Goal: Task Accomplishment & Management: Manage account settings

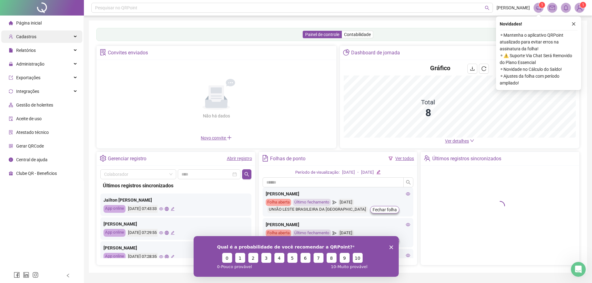
click at [36, 38] on div "Cadastros" at bounding box center [41, 36] width 81 height 12
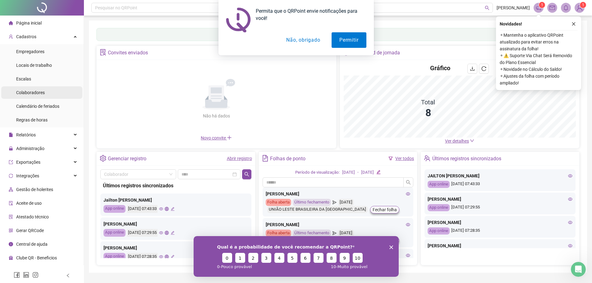
click at [34, 94] on span "Colaboradores" at bounding box center [30, 92] width 29 height 5
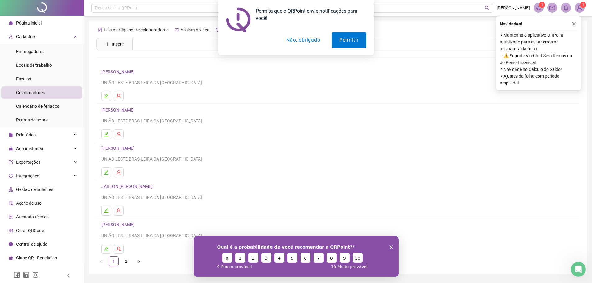
click at [111, 43] on div "Permita que o QRPoint envie notificações para você! Permitir Não, obrigado" at bounding box center [296, 27] width 592 height 55
click at [308, 41] on button "Não, obrigado" at bounding box center [303, 40] width 49 height 16
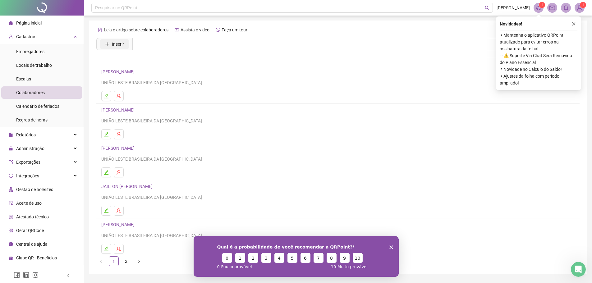
click at [109, 45] on icon "plus" at bounding box center [107, 44] width 4 height 4
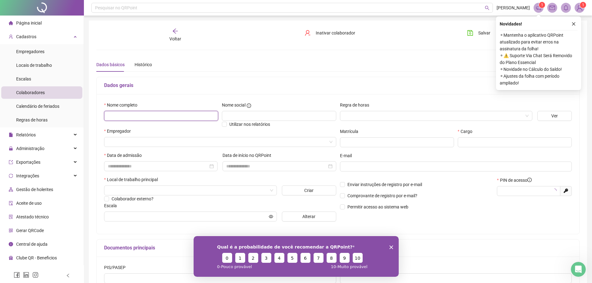
click at [140, 113] on input "text" at bounding box center [161, 116] width 114 height 10
type input "**"
type input "*****"
type input "*"
type input "**********"
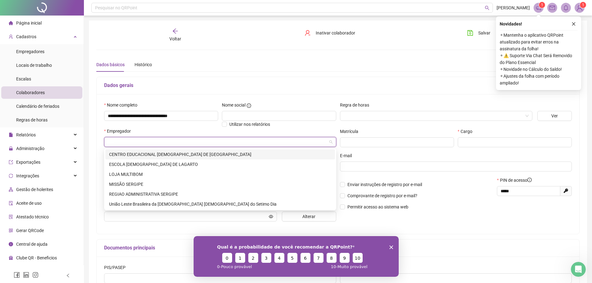
click at [142, 143] on input "search" at bounding box center [217, 141] width 219 height 9
click at [137, 183] on div "MISSÃO SERGIPE" at bounding box center [220, 184] width 222 height 7
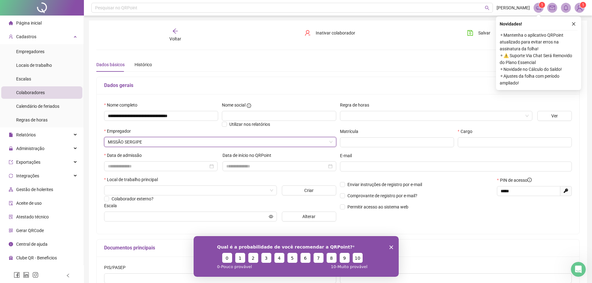
click at [159, 131] on div "Empregador" at bounding box center [220, 132] width 232 height 9
click at [130, 168] on input at bounding box center [158, 166] width 100 height 7
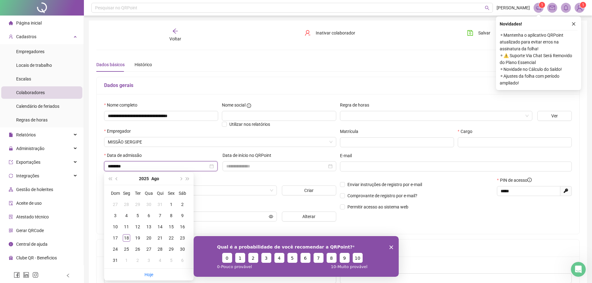
click at [112, 167] on input "********" at bounding box center [158, 166] width 100 height 7
click at [119, 166] on input "*********" at bounding box center [158, 166] width 100 height 7
type input "**********"
click at [171, 155] on div "Data de admissão" at bounding box center [160, 156] width 113 height 9
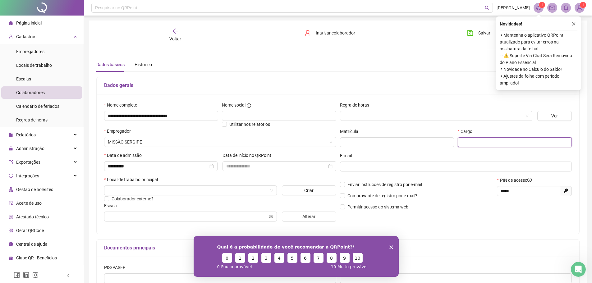
click at [479, 145] on input "text" at bounding box center [515, 142] width 114 height 10
click at [487, 144] on input "**********" at bounding box center [515, 142] width 114 height 10
type input "**********"
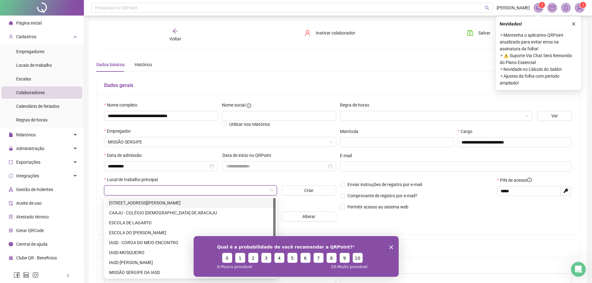
click at [113, 189] on input "search" at bounding box center [188, 190] width 160 height 9
click at [146, 274] on div "MISSÃO SERGIPE DA IASD" at bounding box center [190, 272] width 163 height 7
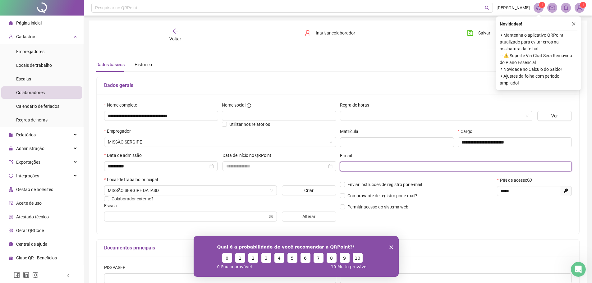
click at [374, 167] on input "text" at bounding box center [456, 166] width 224 height 7
type input "**********"
click at [455, 153] on div "E-mail" at bounding box center [456, 156] width 232 height 9
drag, startPoint x: 525, startPoint y: 191, endPoint x: 491, endPoint y: 189, distance: 34.2
click at [493, 189] on div "Enviar instruções de registro por e-mail Comprovante de registro por e-mail? Pe…" at bounding box center [456, 196] width 236 height 38
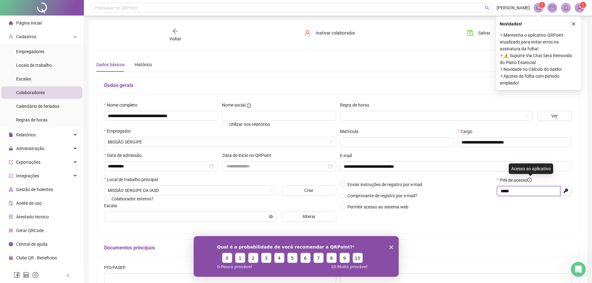
type input "*****"
click at [531, 180] on icon "info-circle" at bounding box center [530, 180] width 4 height 4
click at [577, 24] on button "button" at bounding box center [573, 23] width 7 height 7
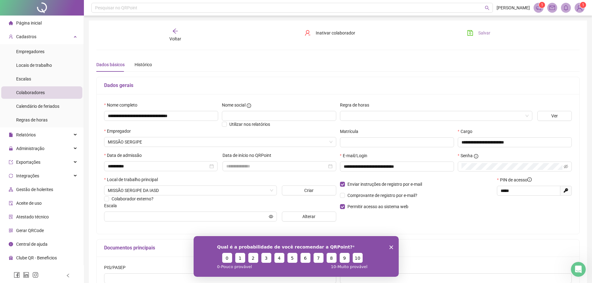
click at [483, 34] on span "Salvar" at bounding box center [484, 33] width 12 height 7
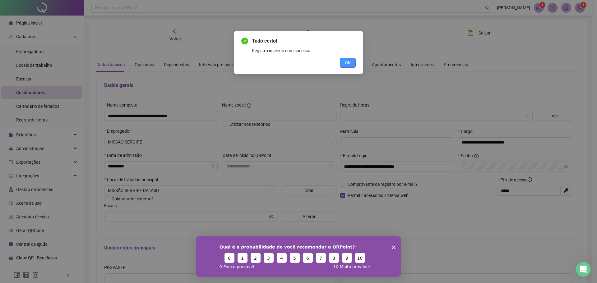
click at [353, 61] on button "OK" at bounding box center [348, 63] width 16 height 10
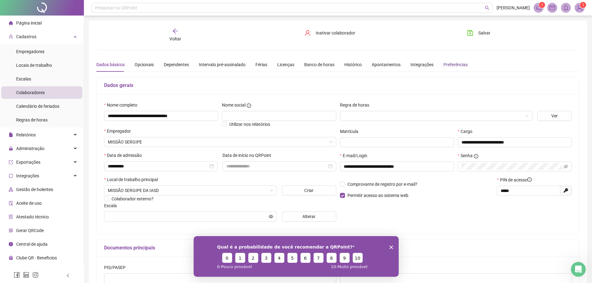
click at [457, 68] on div "Preferências" at bounding box center [456, 64] width 24 height 7
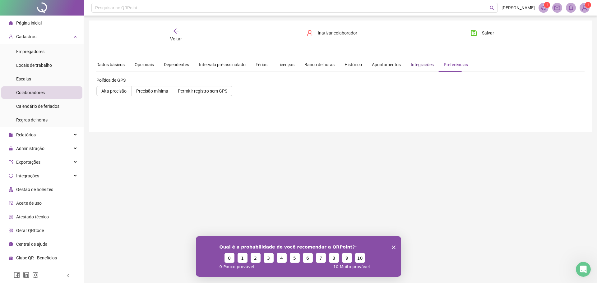
click at [419, 64] on div "Integrações" at bounding box center [422, 64] width 23 height 7
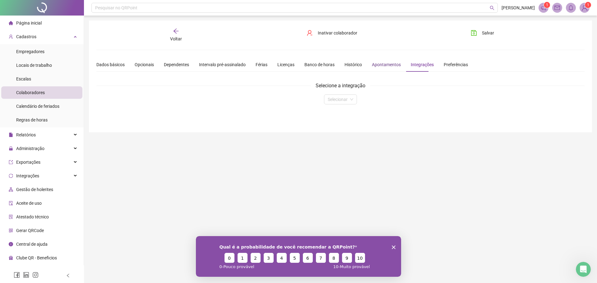
click at [390, 64] on div "Apontamentos" at bounding box center [386, 64] width 29 height 7
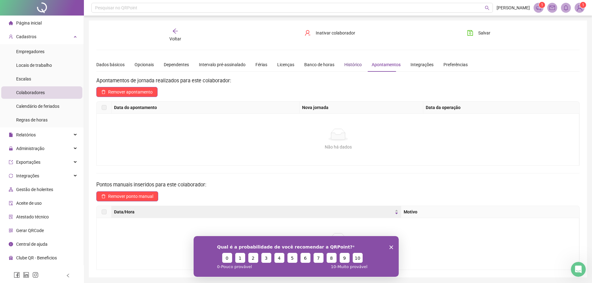
click at [350, 67] on div "Histórico" at bounding box center [352, 64] width 17 height 7
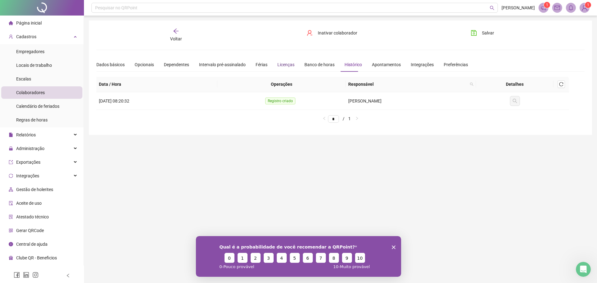
click at [286, 63] on div "Licenças" at bounding box center [285, 64] width 17 height 7
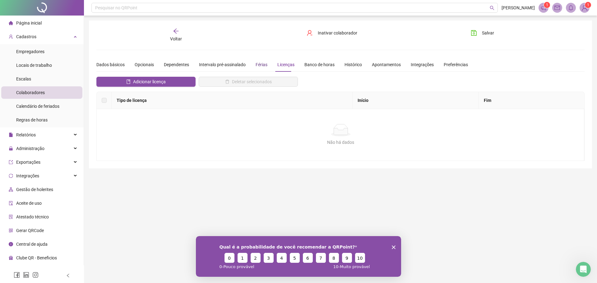
click at [258, 65] on div "Férias" at bounding box center [262, 64] width 12 height 7
click at [214, 63] on div "Intervalo pré-assinalado" at bounding box center [222, 64] width 47 height 7
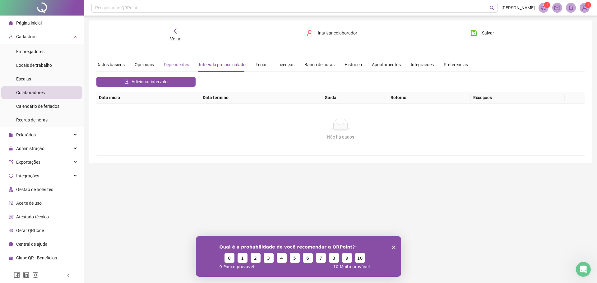
click at [179, 69] on div "Dependentes" at bounding box center [176, 65] width 25 height 14
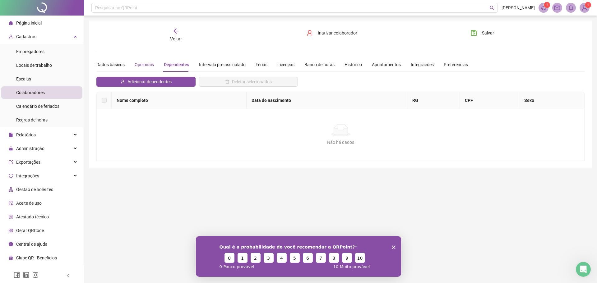
click at [140, 63] on div "Opcionais" at bounding box center [144, 64] width 19 height 7
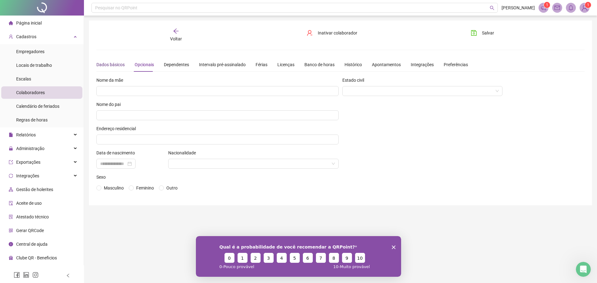
click at [106, 66] on div "Dados básicos" at bounding box center [110, 64] width 28 height 7
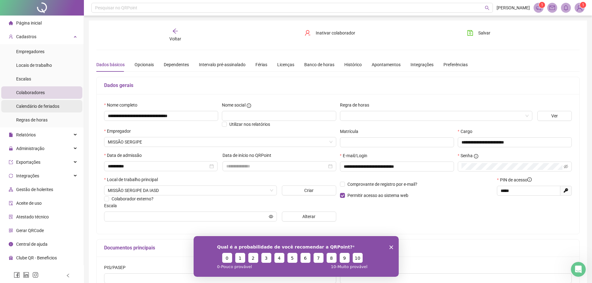
click at [40, 104] on span "Calendário de feriados" at bounding box center [37, 106] width 43 height 5
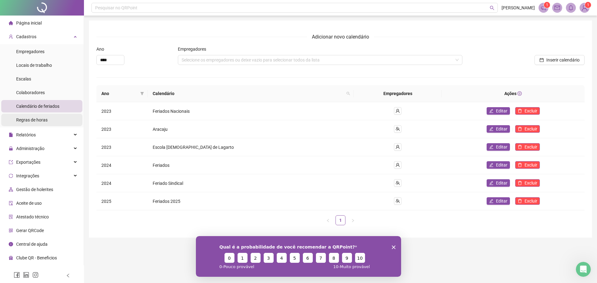
click at [37, 122] on span "Regras de horas" at bounding box center [31, 120] width 31 height 5
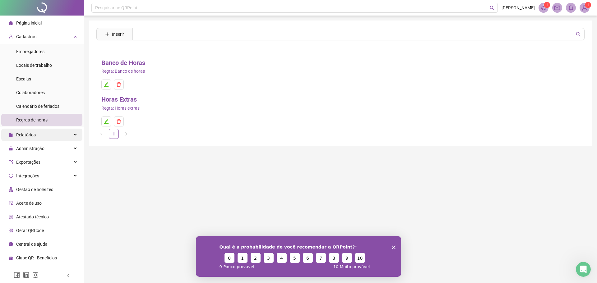
click at [37, 135] on div "Relatórios" at bounding box center [41, 135] width 81 height 12
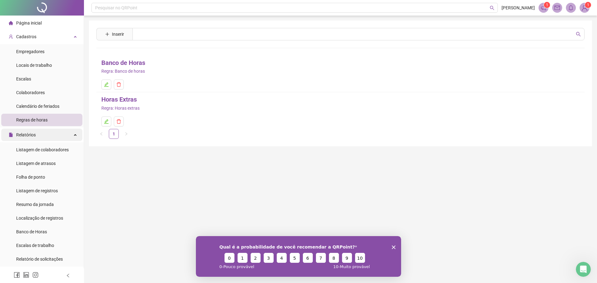
click at [48, 135] on div "Relatórios" at bounding box center [41, 135] width 81 height 12
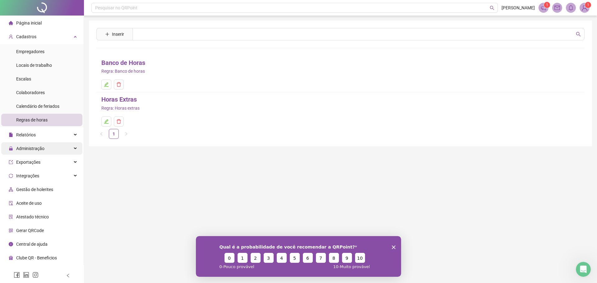
click at [32, 153] on span "Administração" at bounding box center [27, 148] width 36 height 12
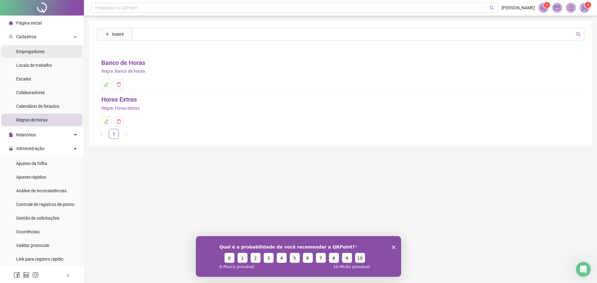
click at [42, 51] on span "Empregadores" at bounding box center [30, 51] width 28 height 5
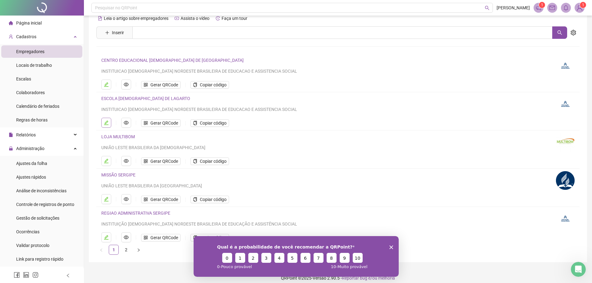
scroll to position [17, 0]
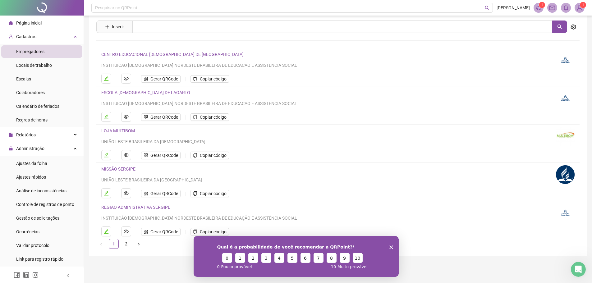
click at [121, 170] on link "MISSÃO SERGIPE" at bounding box center [118, 169] width 34 height 5
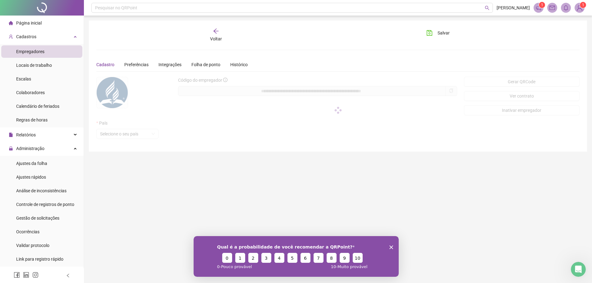
scroll to position [0, 0]
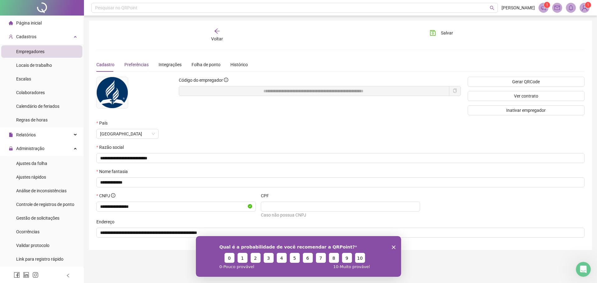
click at [135, 66] on span "Preferências" at bounding box center [136, 64] width 24 height 5
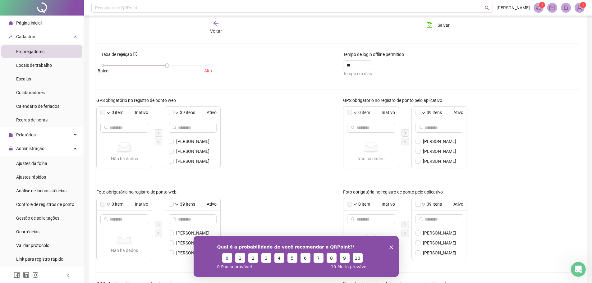
scroll to position [0, 0]
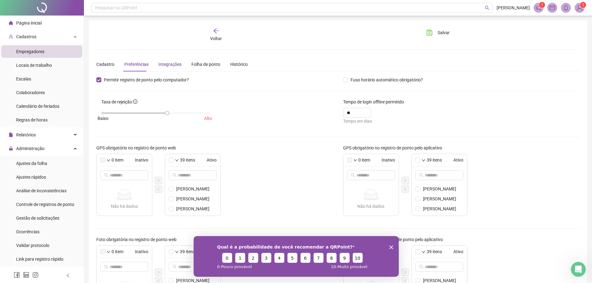
click at [164, 63] on div "Integrações" at bounding box center [170, 64] width 23 height 7
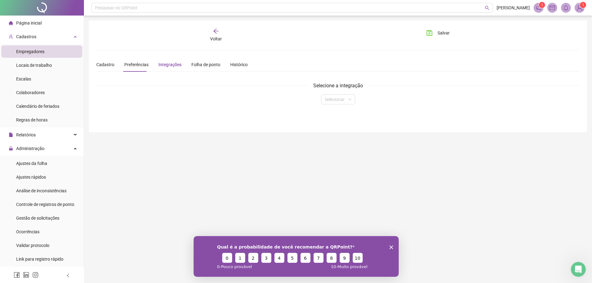
scroll to position [0, 0]
click at [206, 63] on div "Folha de ponto" at bounding box center [206, 64] width 29 height 7
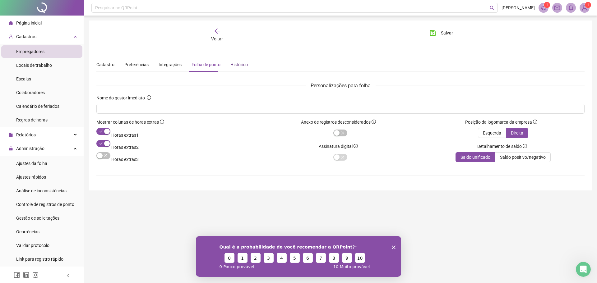
click at [237, 64] on div "Histórico" at bounding box center [238, 64] width 17 height 7
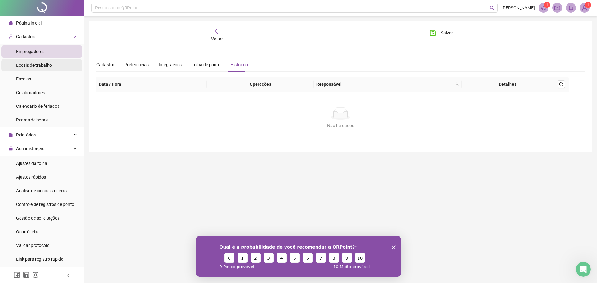
click at [38, 63] on span "Locais de trabalho" at bounding box center [34, 65] width 36 height 5
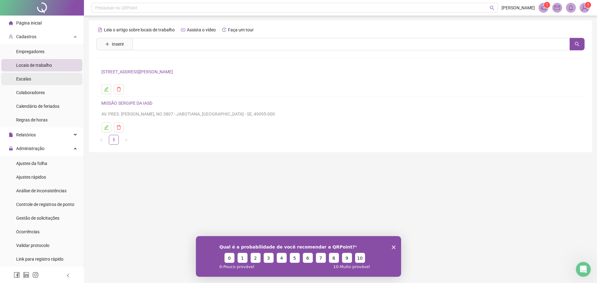
click at [26, 79] on span "Escalas" at bounding box center [23, 78] width 15 height 5
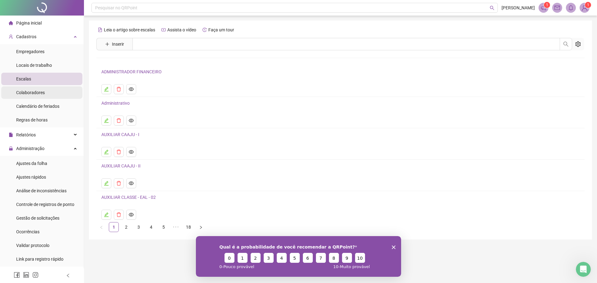
click at [31, 90] on span "Colaboradores" at bounding box center [30, 92] width 29 height 5
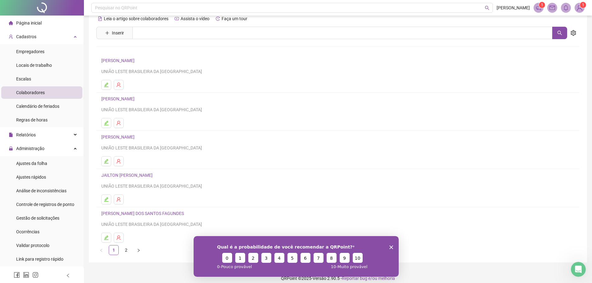
scroll to position [17, 0]
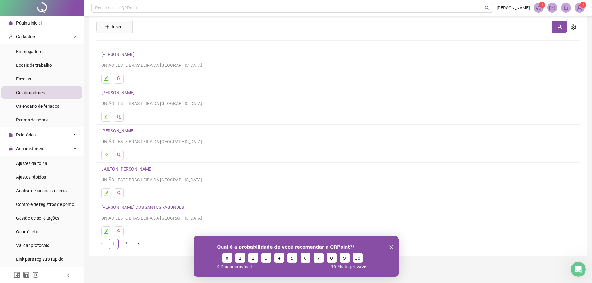
click at [159, 210] on link "[PERSON_NAME] DOS [PERSON_NAME]" at bounding box center [143, 207] width 85 height 5
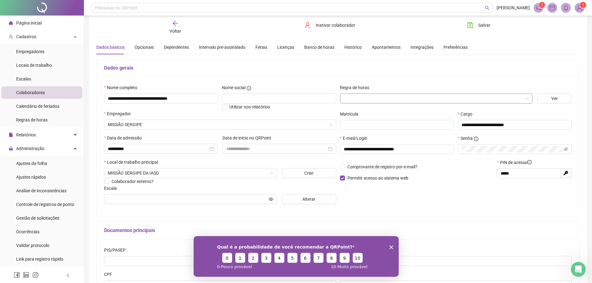
click at [517, 95] on input "search" at bounding box center [433, 98] width 179 height 9
click at [522, 86] on div "Regra de horas" at bounding box center [436, 88] width 192 height 9
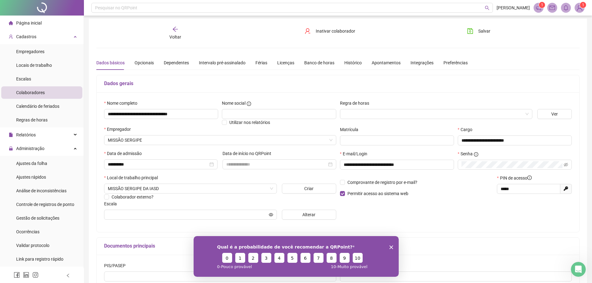
scroll to position [0, 0]
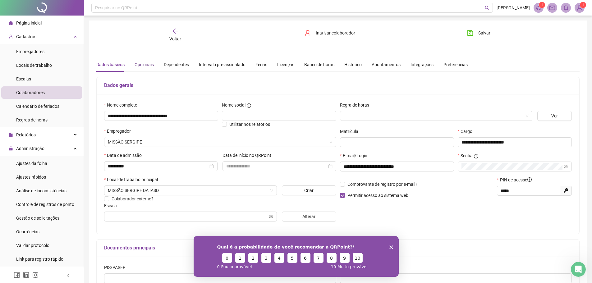
click at [141, 65] on div "Opcionais" at bounding box center [144, 64] width 19 height 7
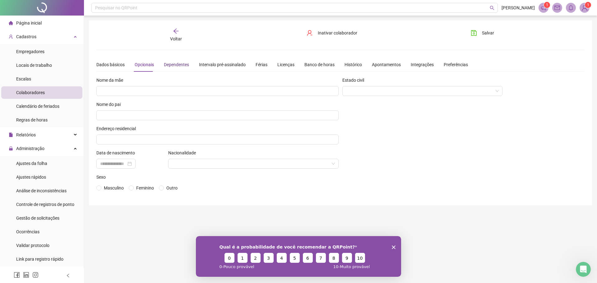
click at [177, 66] on div "Dependentes" at bounding box center [176, 64] width 25 height 7
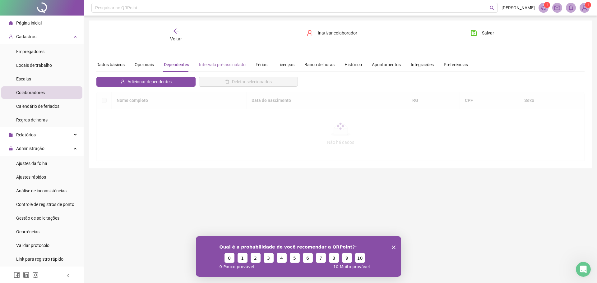
click at [231, 68] on div "Intervalo pré-assinalado" at bounding box center [222, 65] width 47 height 14
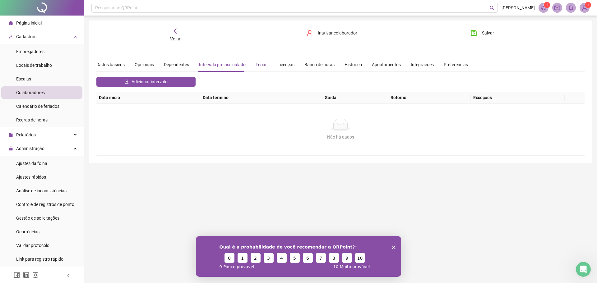
click at [261, 65] on div "Férias" at bounding box center [262, 64] width 12 height 7
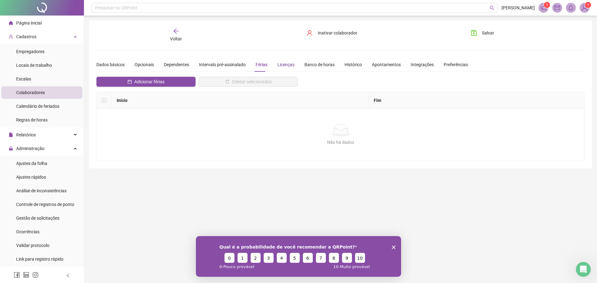
click at [283, 66] on div "Licenças" at bounding box center [285, 64] width 17 height 7
click at [325, 67] on div "Banco de horas" at bounding box center [319, 64] width 30 height 7
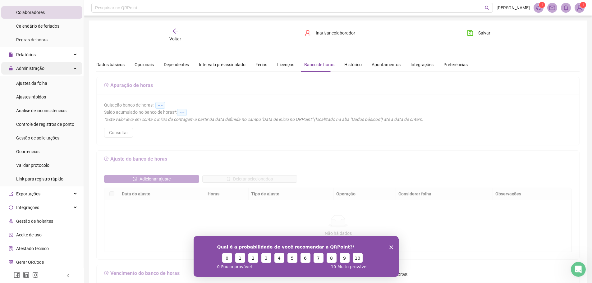
scroll to position [94, 0]
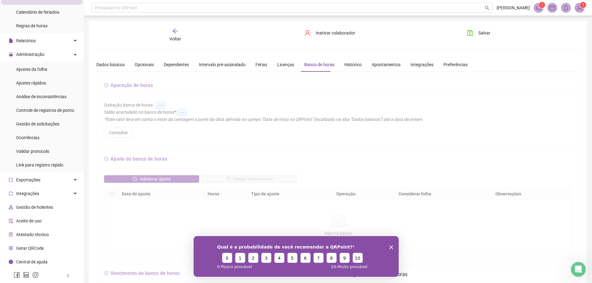
click at [41, 208] on span "Gestão de holerites" at bounding box center [34, 207] width 37 height 5
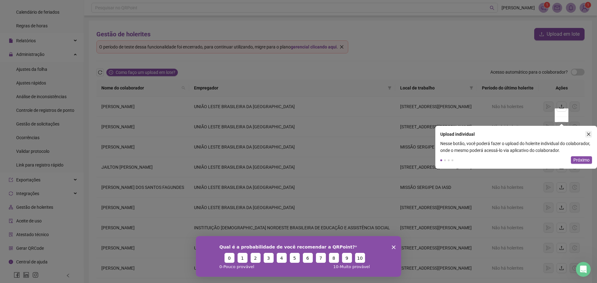
click at [589, 135] on icon "close" at bounding box center [588, 134] width 3 height 3
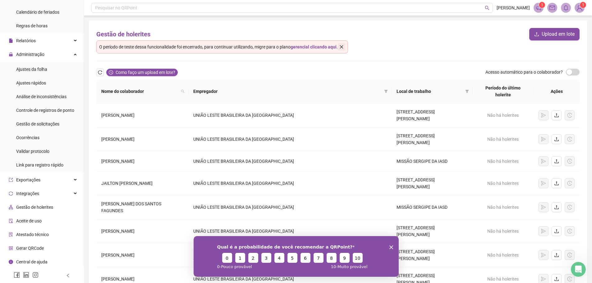
click at [345, 49] on button "button" at bounding box center [341, 46] width 7 height 7
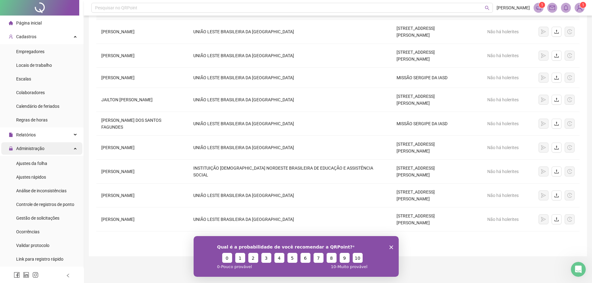
click at [73, 149] on div "Administração" at bounding box center [41, 148] width 81 height 12
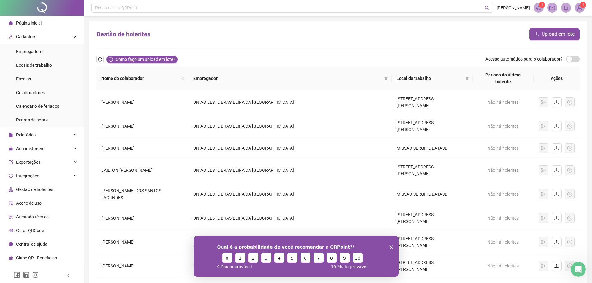
click at [237, 31] on div "Gestão de holerites Upload em lote" at bounding box center [337, 34] width 483 height 12
click at [22, 23] on span "Página inicial" at bounding box center [28, 23] width 25 height 5
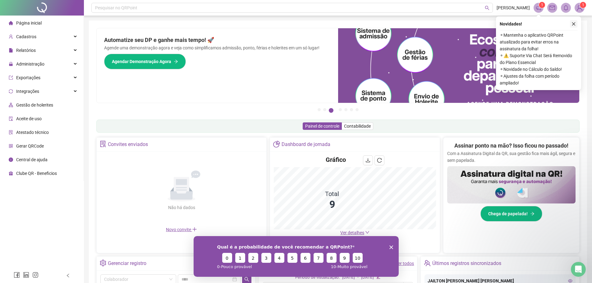
click at [575, 25] on icon "close" at bounding box center [574, 24] width 4 height 4
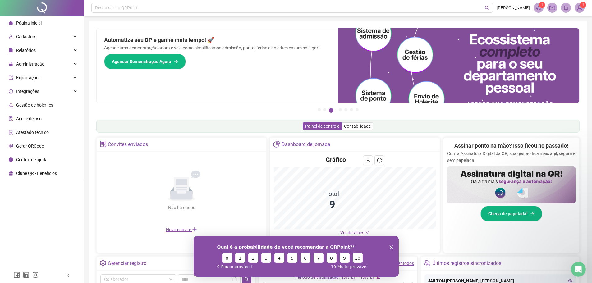
scroll to position [122, 0]
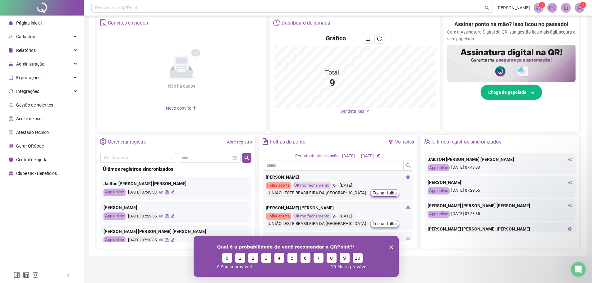
click at [393, 247] on icon "Encerrar pesquisa" at bounding box center [391, 247] width 4 height 4
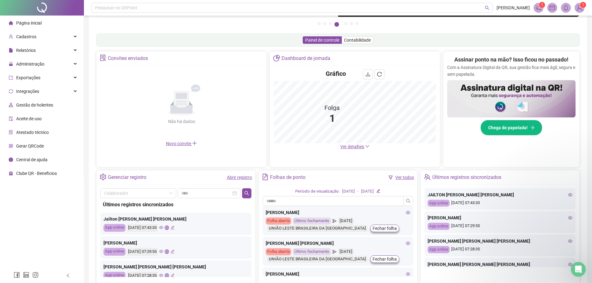
scroll to position [93, 0]
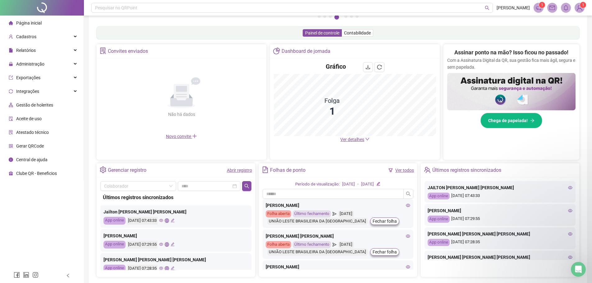
click at [358, 143] on span "Ver detalhes" at bounding box center [354, 139] width 29 height 7
click at [359, 141] on span "Ver detalhes" at bounding box center [352, 139] width 24 height 5
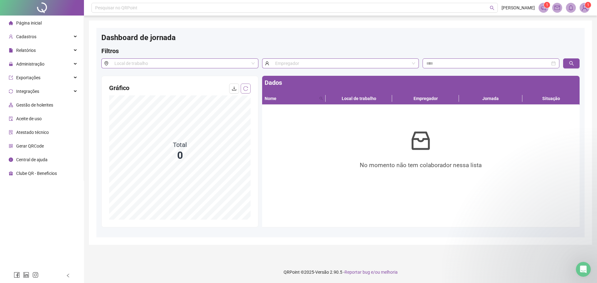
click at [247, 91] on button "button" at bounding box center [246, 89] width 10 height 10
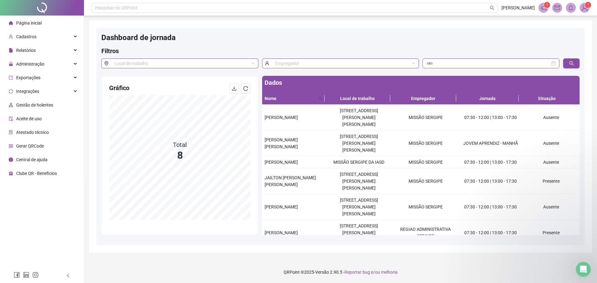
click at [17, 25] on span "Página inicial" at bounding box center [28, 23] width 25 height 5
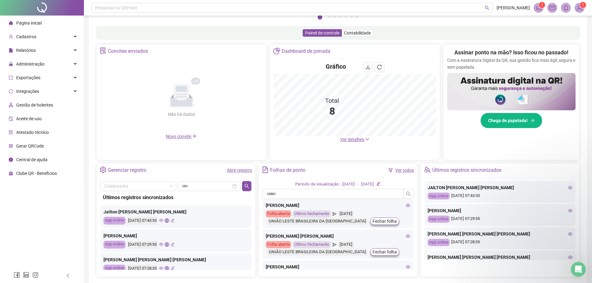
scroll to position [122, 0]
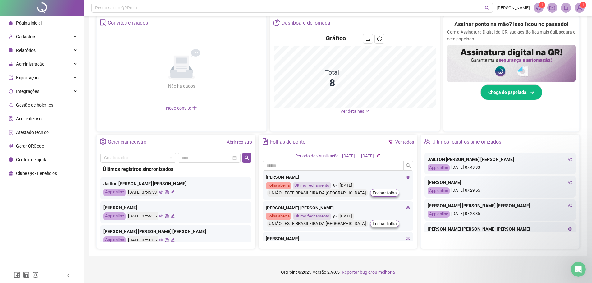
click at [354, 112] on span "Ver detalhes" at bounding box center [352, 111] width 24 height 5
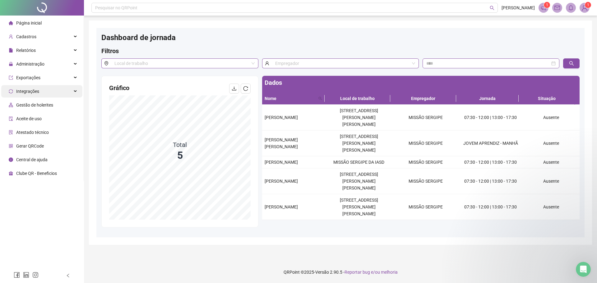
click at [34, 85] on span "Integrações" at bounding box center [24, 91] width 30 height 12
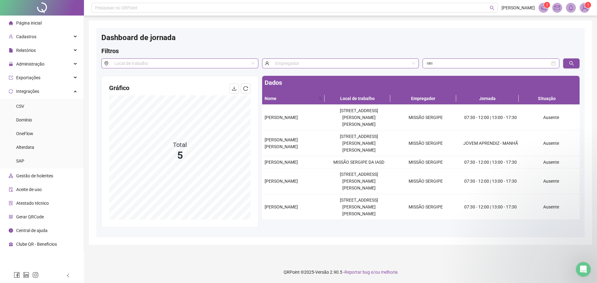
click at [39, 25] on span "Página inicial" at bounding box center [28, 23] width 25 height 5
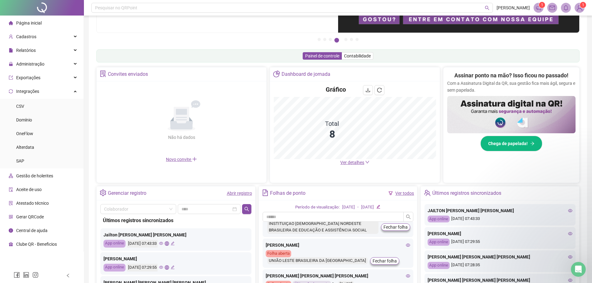
scroll to position [28, 0]
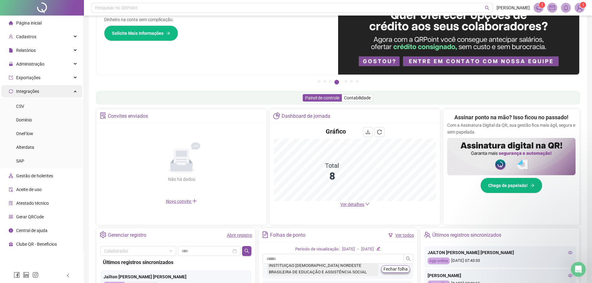
click at [73, 90] on div "Integrações" at bounding box center [41, 91] width 81 height 12
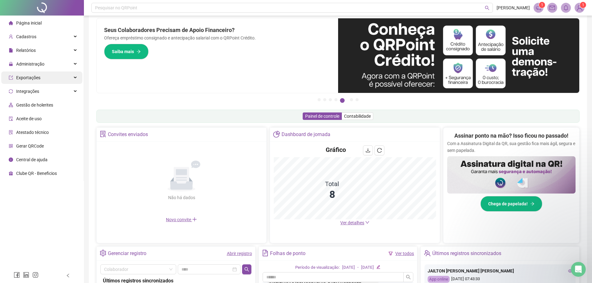
scroll to position [0, 0]
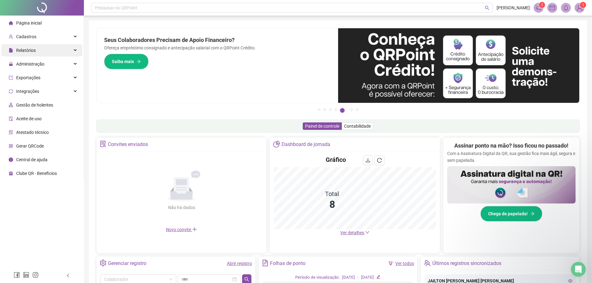
click at [75, 49] on div "Relatórios" at bounding box center [41, 50] width 81 height 12
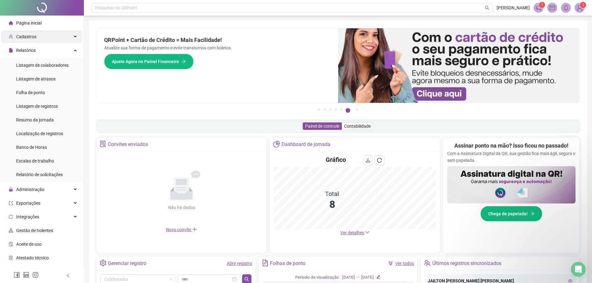
click at [74, 37] on icon at bounding box center [75, 37] width 3 height 0
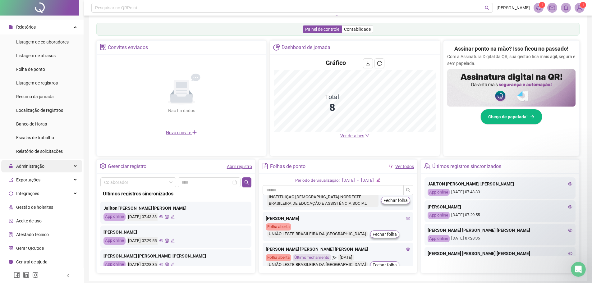
scroll to position [122, 0]
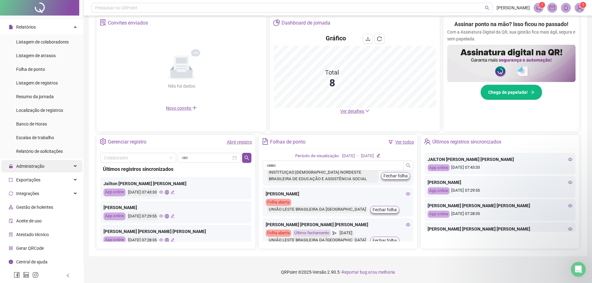
click at [50, 167] on div "Administração" at bounding box center [41, 166] width 81 height 12
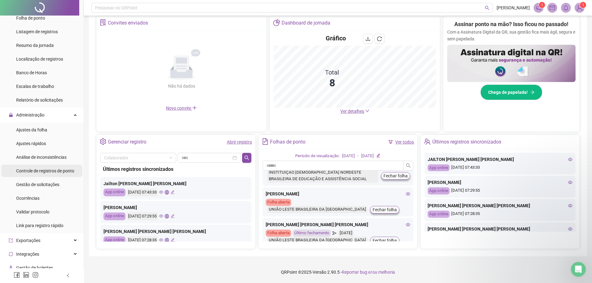
scroll to position [170, 0]
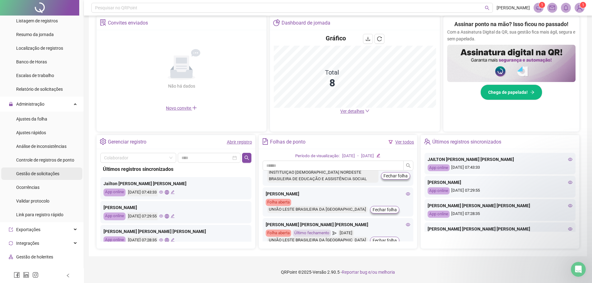
click at [49, 175] on span "Gestão de solicitações" at bounding box center [37, 173] width 43 height 5
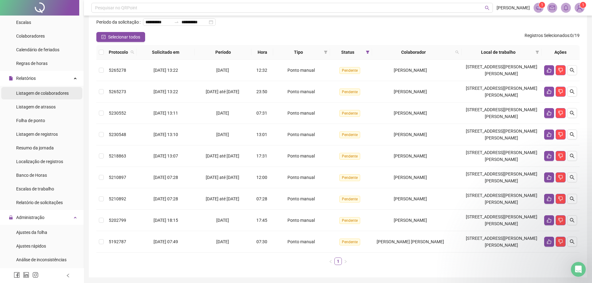
scroll to position [46, 0]
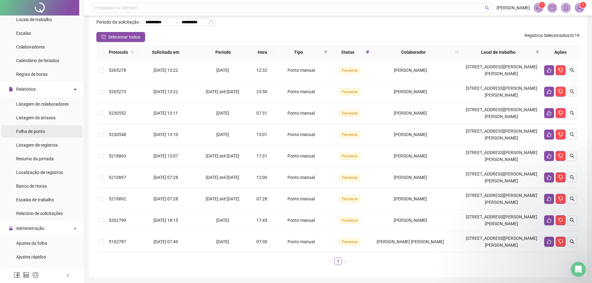
click at [40, 131] on span "Folha de ponto" at bounding box center [30, 131] width 29 height 5
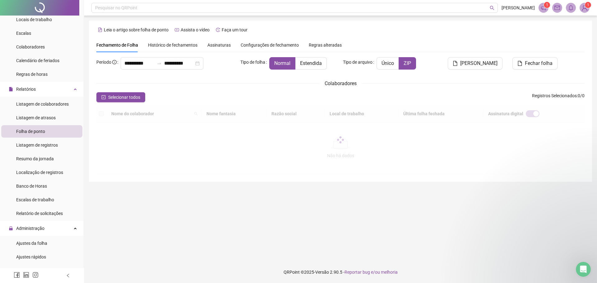
type input "**********"
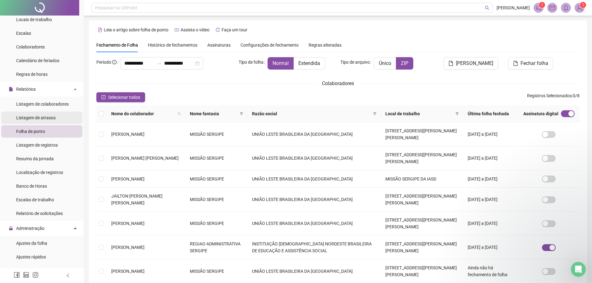
click at [52, 118] on span "Listagem de atrasos" at bounding box center [35, 117] width 39 height 5
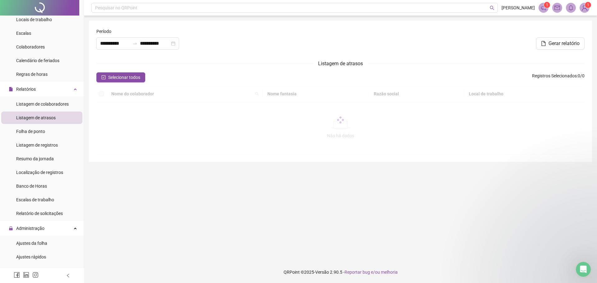
type input "**********"
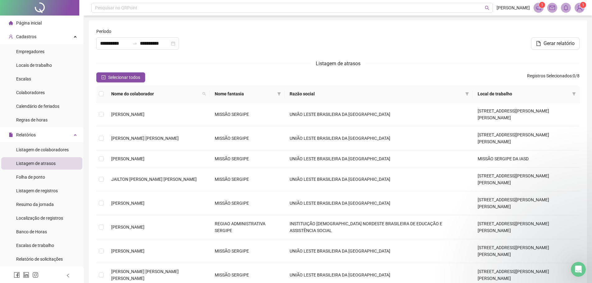
click at [36, 26] on div "Página inicial" at bounding box center [25, 23] width 33 height 12
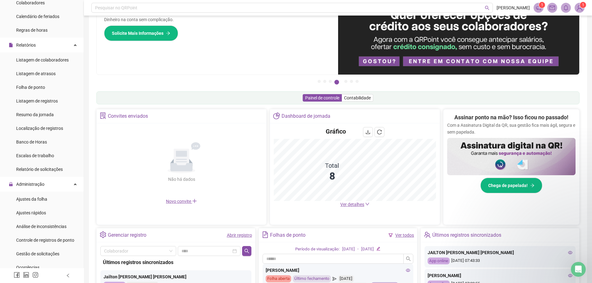
scroll to position [93, 0]
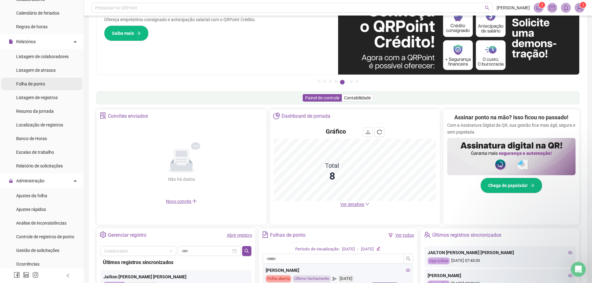
click at [31, 85] on span "Folha de ponto" at bounding box center [30, 83] width 29 height 5
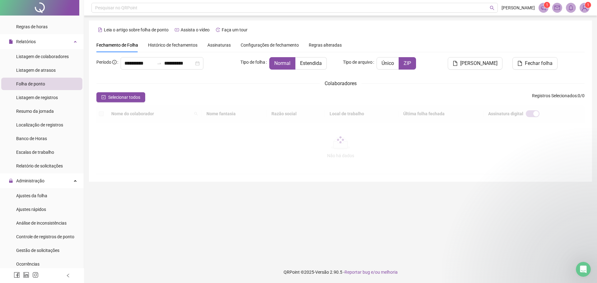
type input "**********"
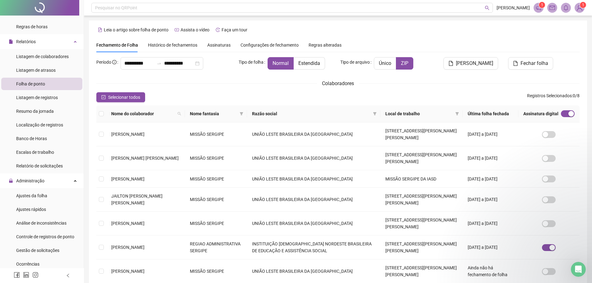
click at [189, 46] on span "Histórico de fechamentos" at bounding box center [172, 45] width 49 height 5
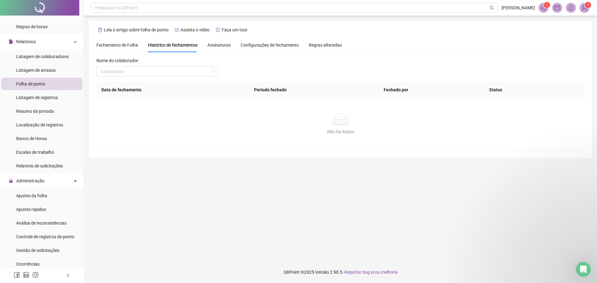
click at [220, 44] on span "Assinaturas" at bounding box center [218, 45] width 23 height 4
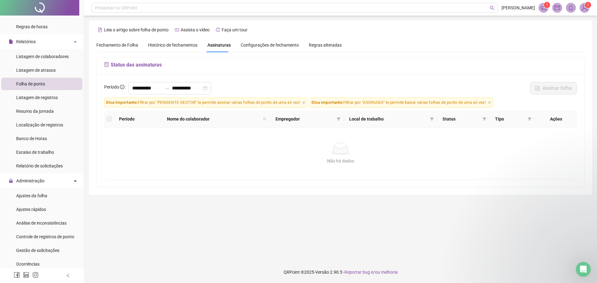
click at [273, 46] on span "Configurações de fechamento" at bounding box center [270, 45] width 58 height 4
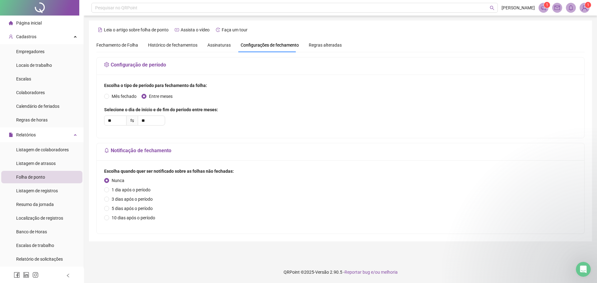
click at [45, 28] on li "Página inicial" at bounding box center [41, 23] width 81 height 12
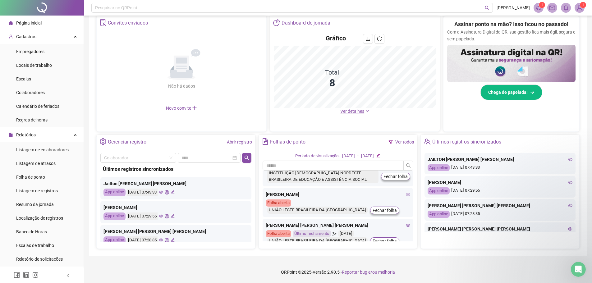
scroll to position [174, 0]
